Goal: Find specific page/section: Find specific page/section

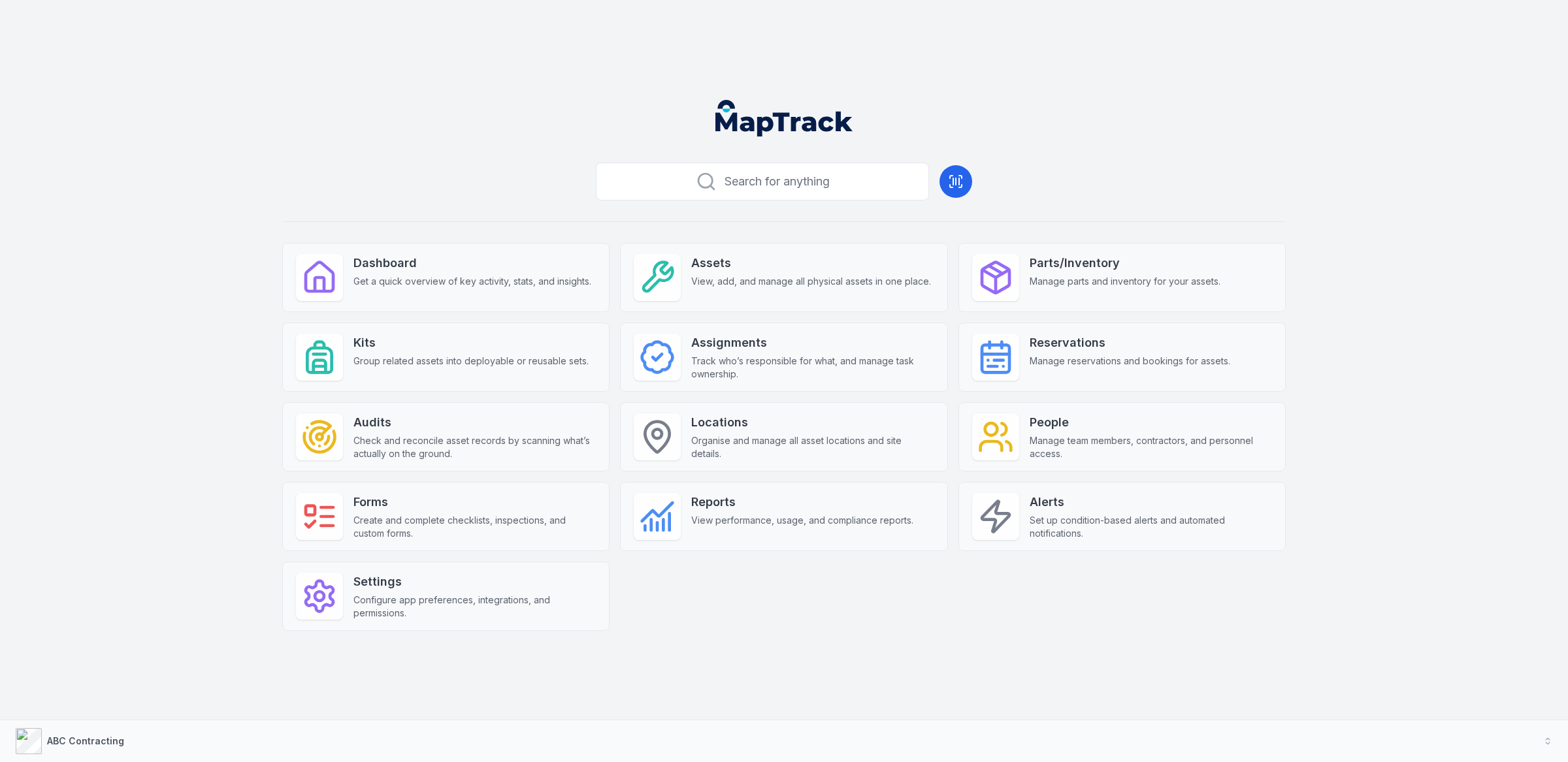
click at [417, 197] on div "Search for anything Dashboard Get a quick overview of key activity, stats, and …" at bounding box center [784, 414] width 1003 height 515
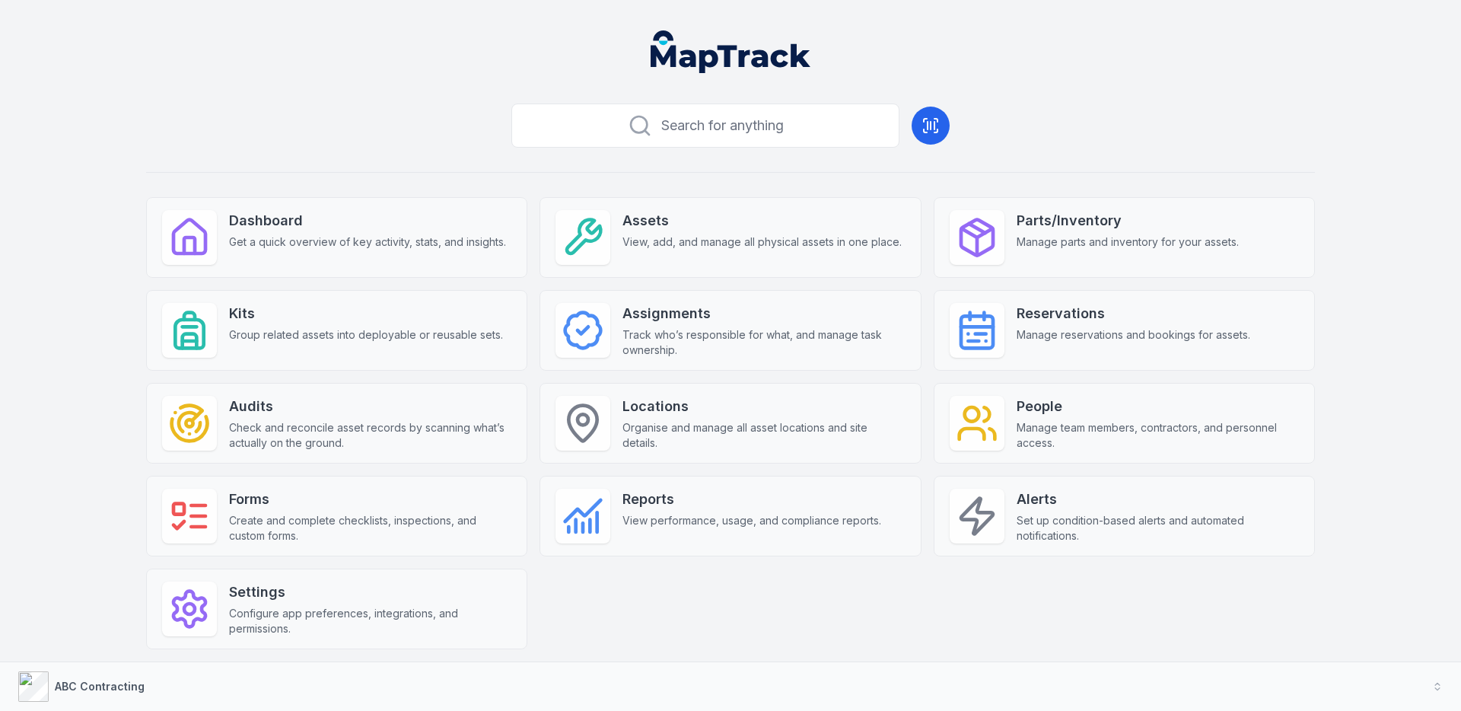
click at [436, 126] on div "Search for anything Dashboard Get a quick overview of key activity, stats, and …" at bounding box center [730, 397] width 1169 height 600
click at [1155, 157] on div "Search for anything Dashboard Get a quick overview of key activity, stats, and …" at bounding box center [730, 397] width 1169 height 600
click at [1094, 94] on header at bounding box center [730, 57] width 1425 height 79
click at [930, 168] on div "Search for anything Dashboard Get a quick overview of key activity, stats, and …" at bounding box center [730, 397] width 1169 height 600
click at [860, 245] on span "View, add, and manage all physical assets in one place." at bounding box center [762, 241] width 279 height 15
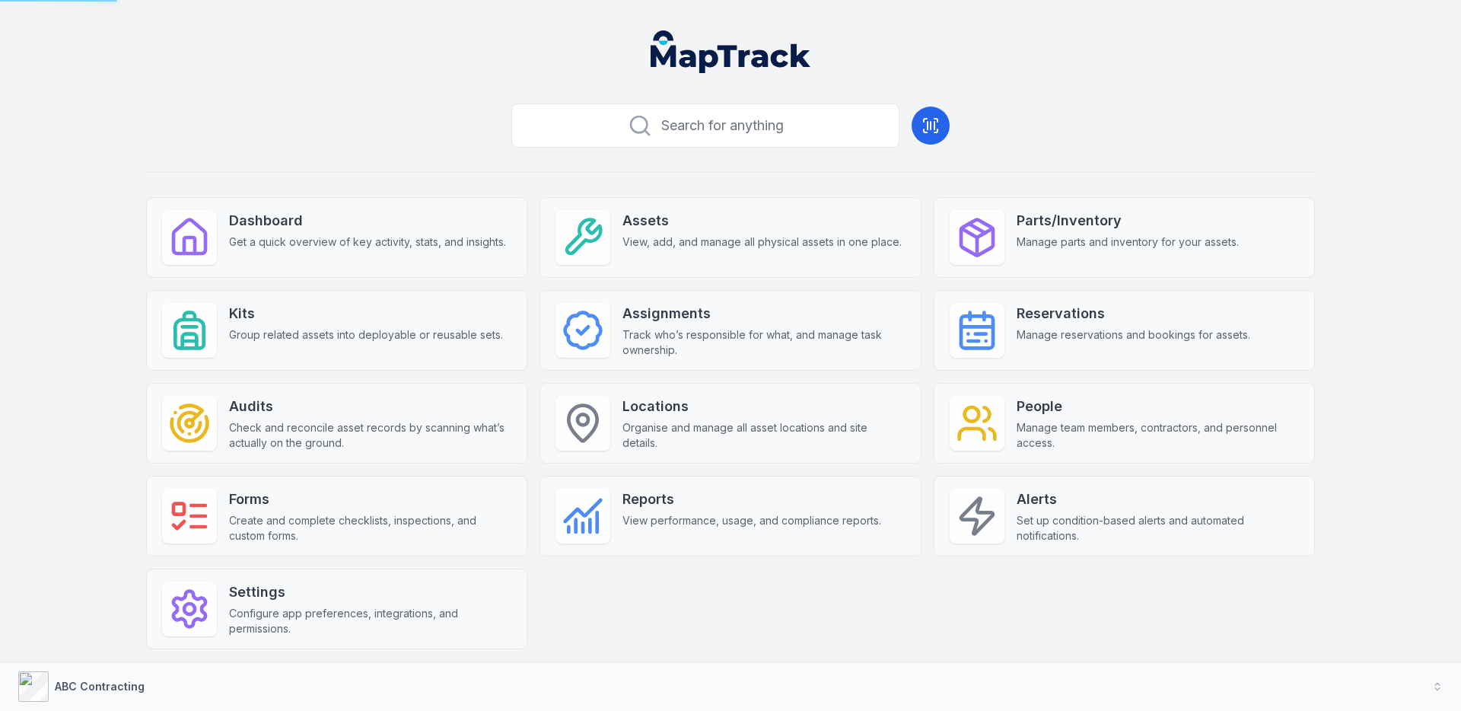
click at [1066, 148] on div "Search for anything Dashboard Get a quick overview of key activity, stats, and …" at bounding box center [730, 397] width 1169 height 600
